Goal: Navigation & Orientation: Go to known website

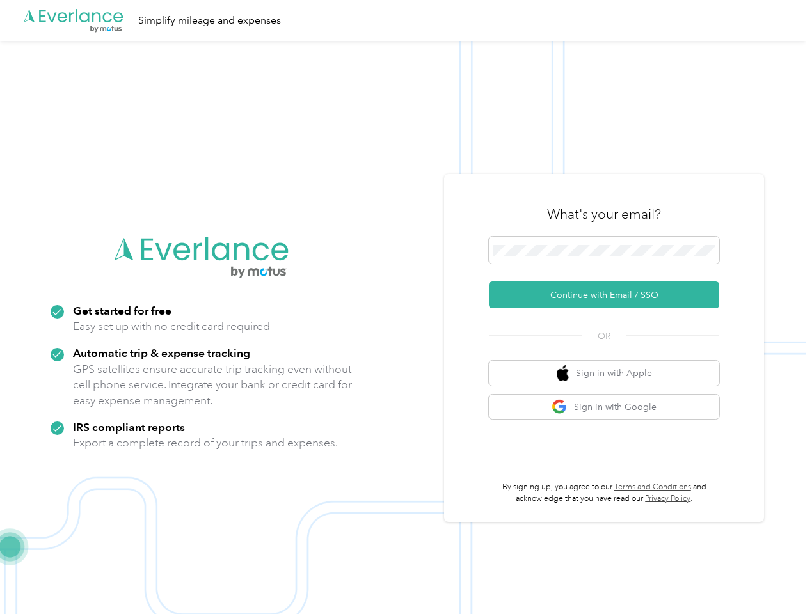
click at [406, 307] on img at bounding box center [403, 348] width 806 height 614
click at [406, 20] on div ".cls-1 { fill: #00adee; } .cls-2 { fill: #fff; } .cls-3 { fill: #707372; } .cls…" at bounding box center [403, 20] width 806 height 41
click at [609, 295] on button "Continue with Email / SSO" at bounding box center [604, 295] width 230 height 27
click at [609, 373] on button "Sign in with Apple" at bounding box center [604, 373] width 230 height 25
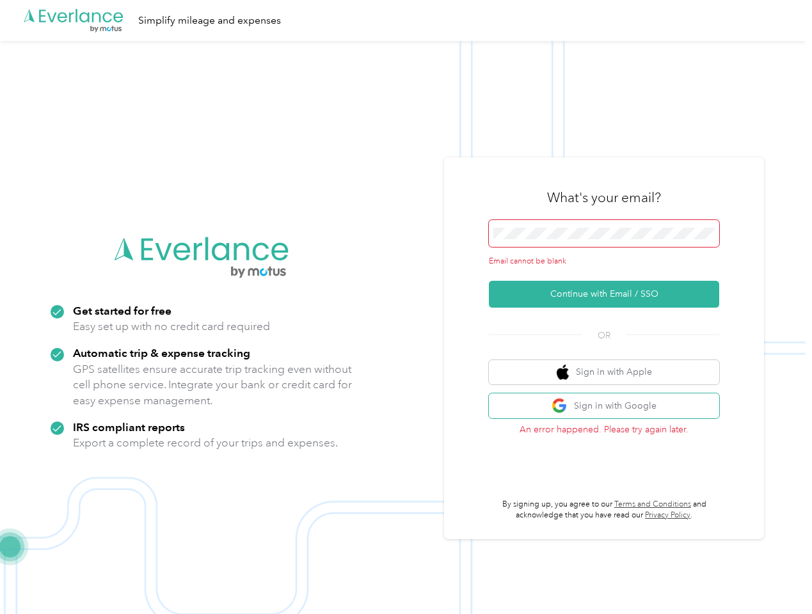
click at [609, 407] on button "Sign in with Google" at bounding box center [604, 406] width 230 height 25
